Goal: Task Accomplishment & Management: Complete application form

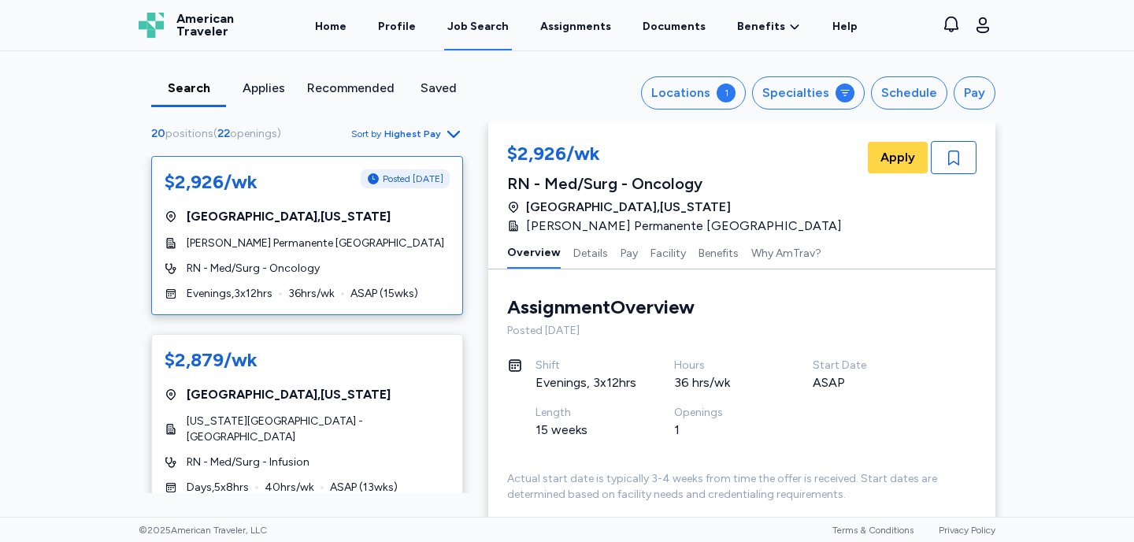
click at [260, 90] on div "Applies" at bounding box center [263, 88] width 62 height 19
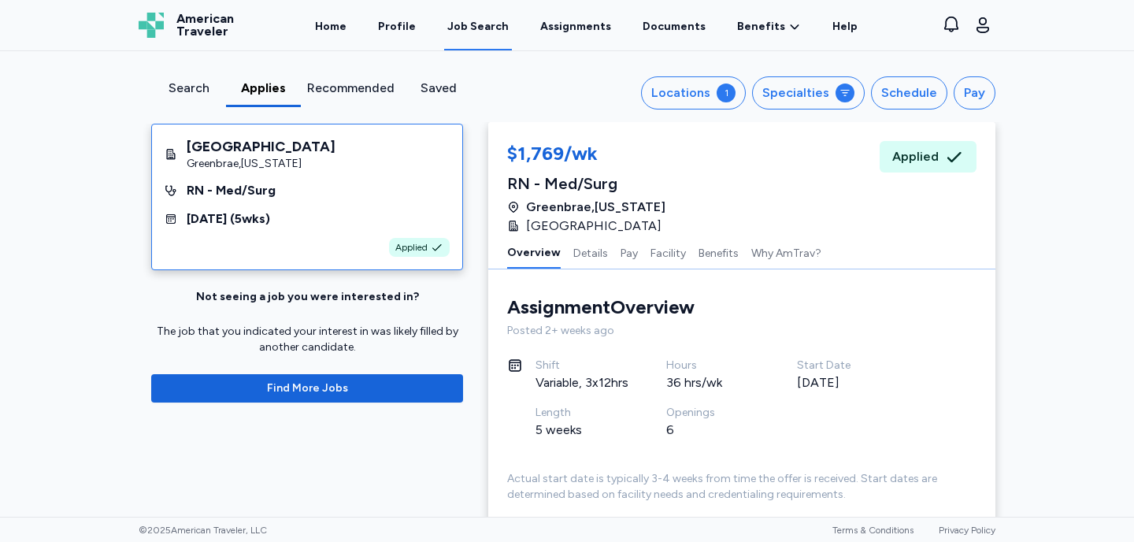
click at [104, 254] on div "Search Applies Recommended Saved Locations 1 Specialties Schedule Pay MarinHeal…" at bounding box center [567, 284] width 1134 height 466
